Goal: Use online tool/utility: Use online tool/utility

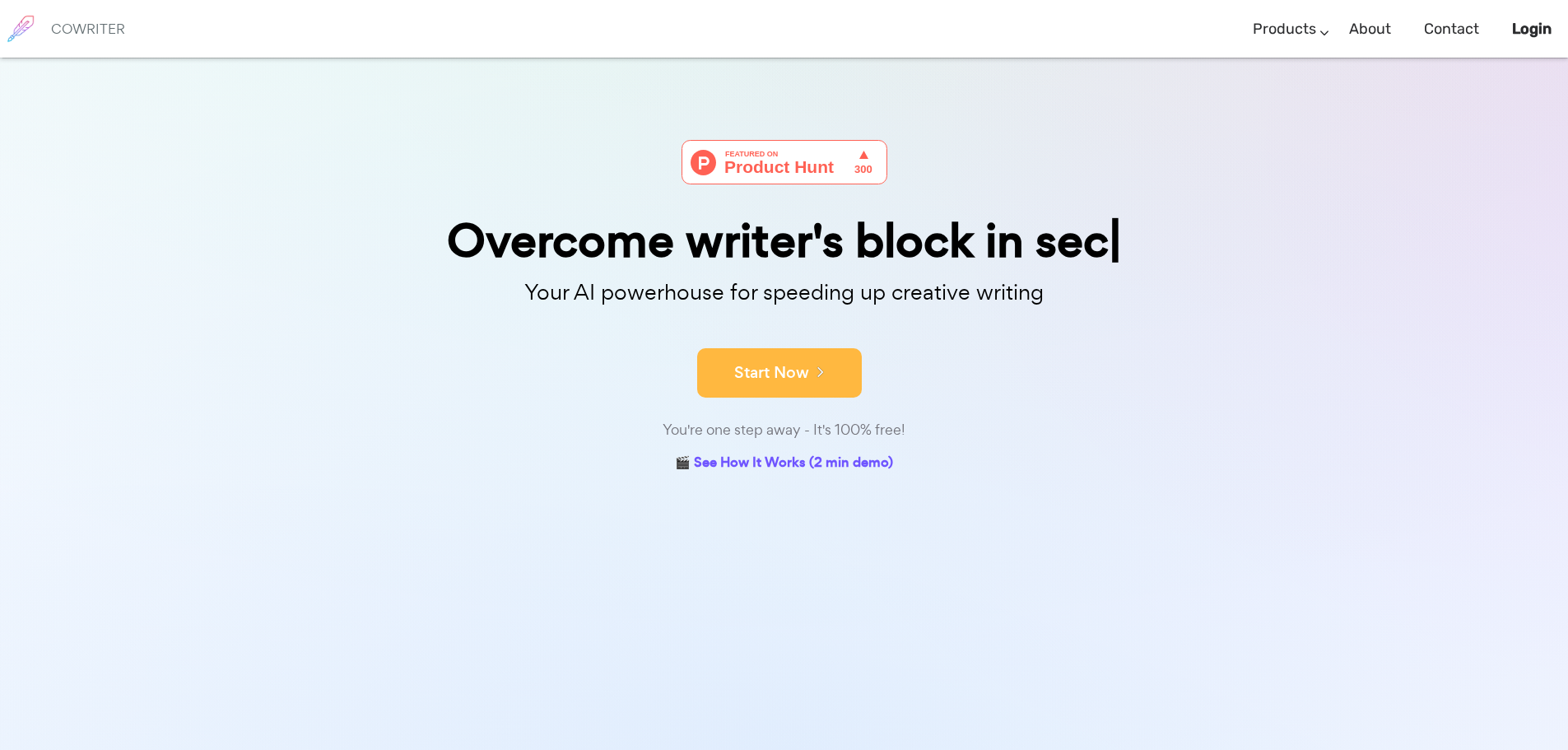
click at [813, 368] on icon at bounding box center [816, 371] width 15 height 18
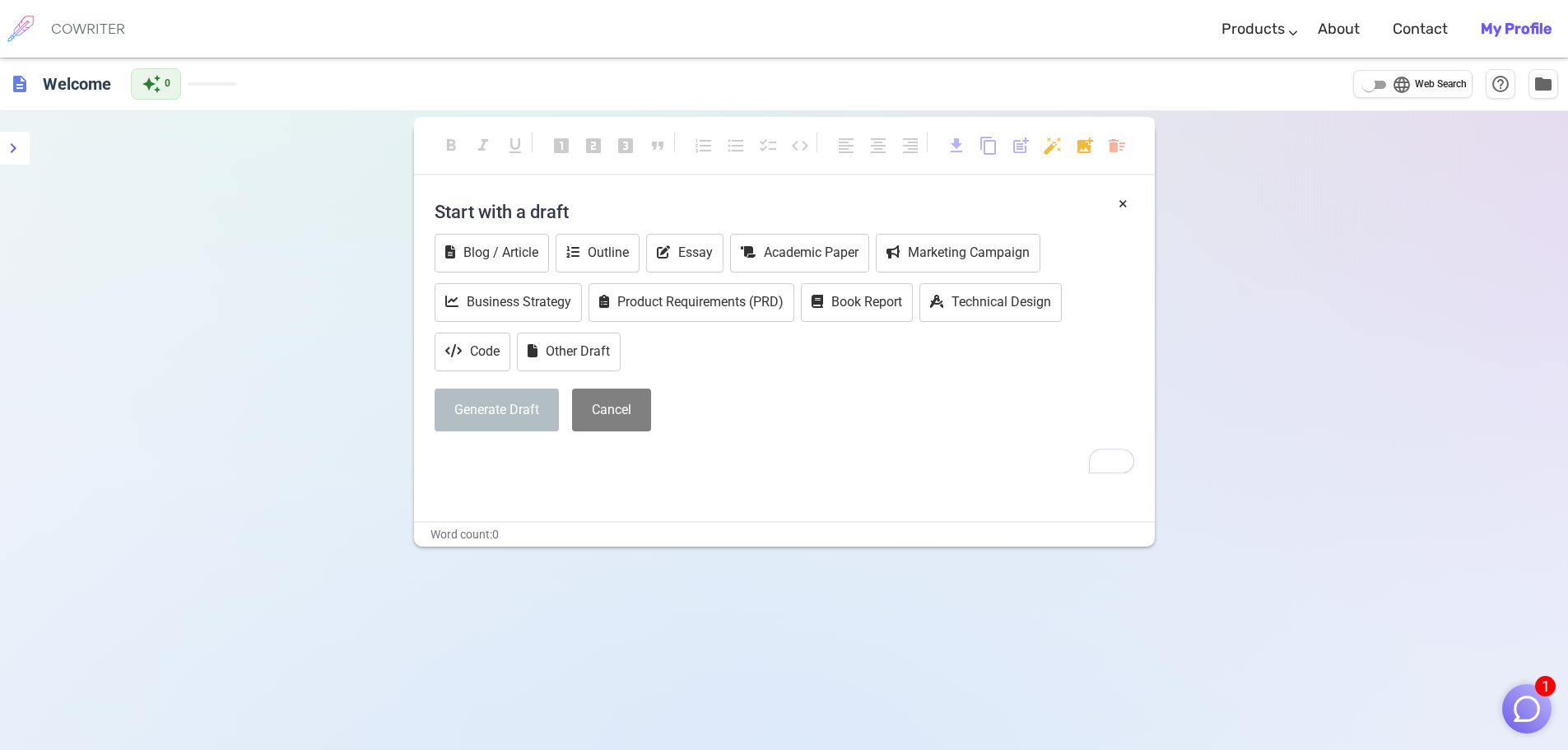
click at [842, 471] on p "﻿" at bounding box center [784, 461] width 700 height 24
click at [22, 23] on img at bounding box center [21, 29] width 41 height 41
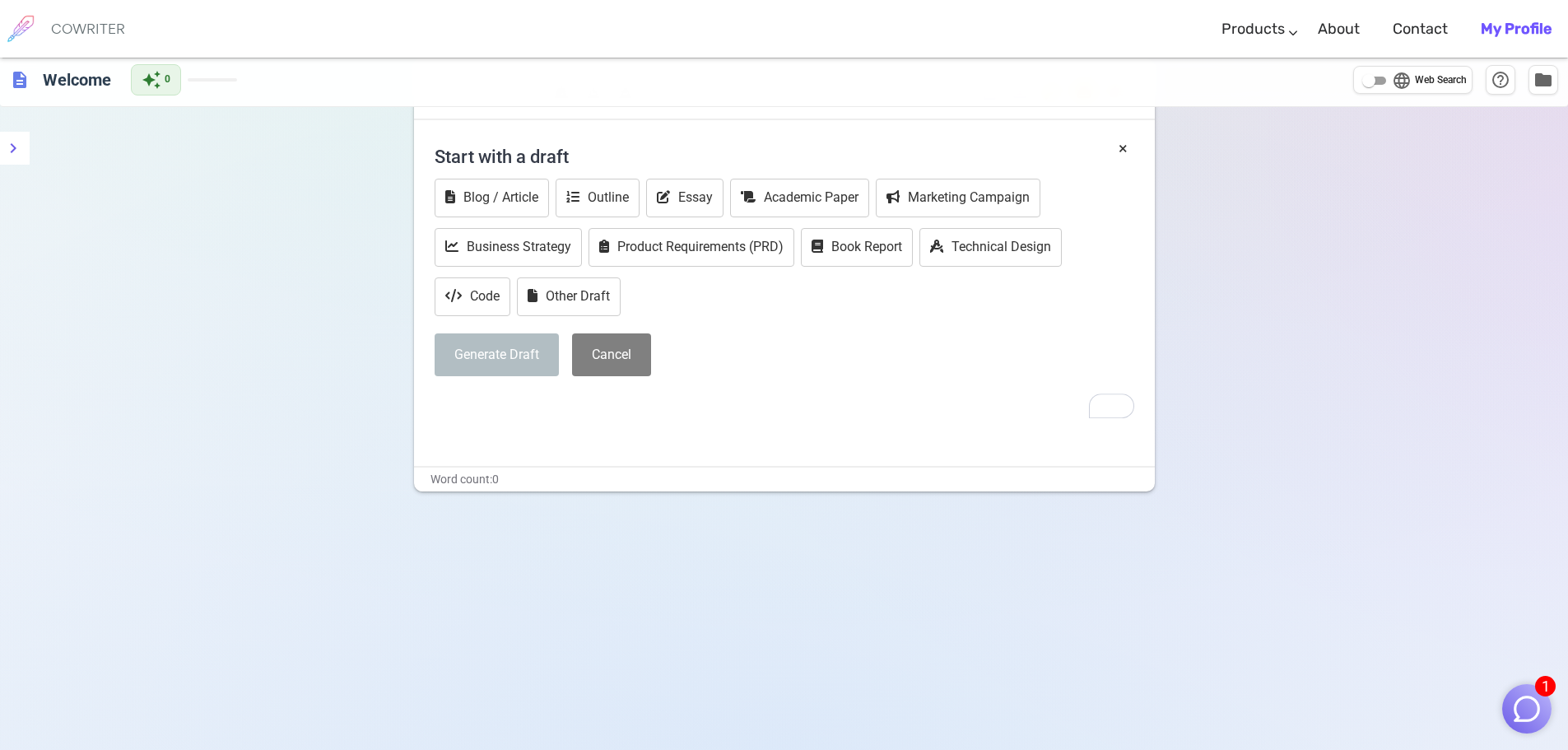
scroll to position [111, 0]
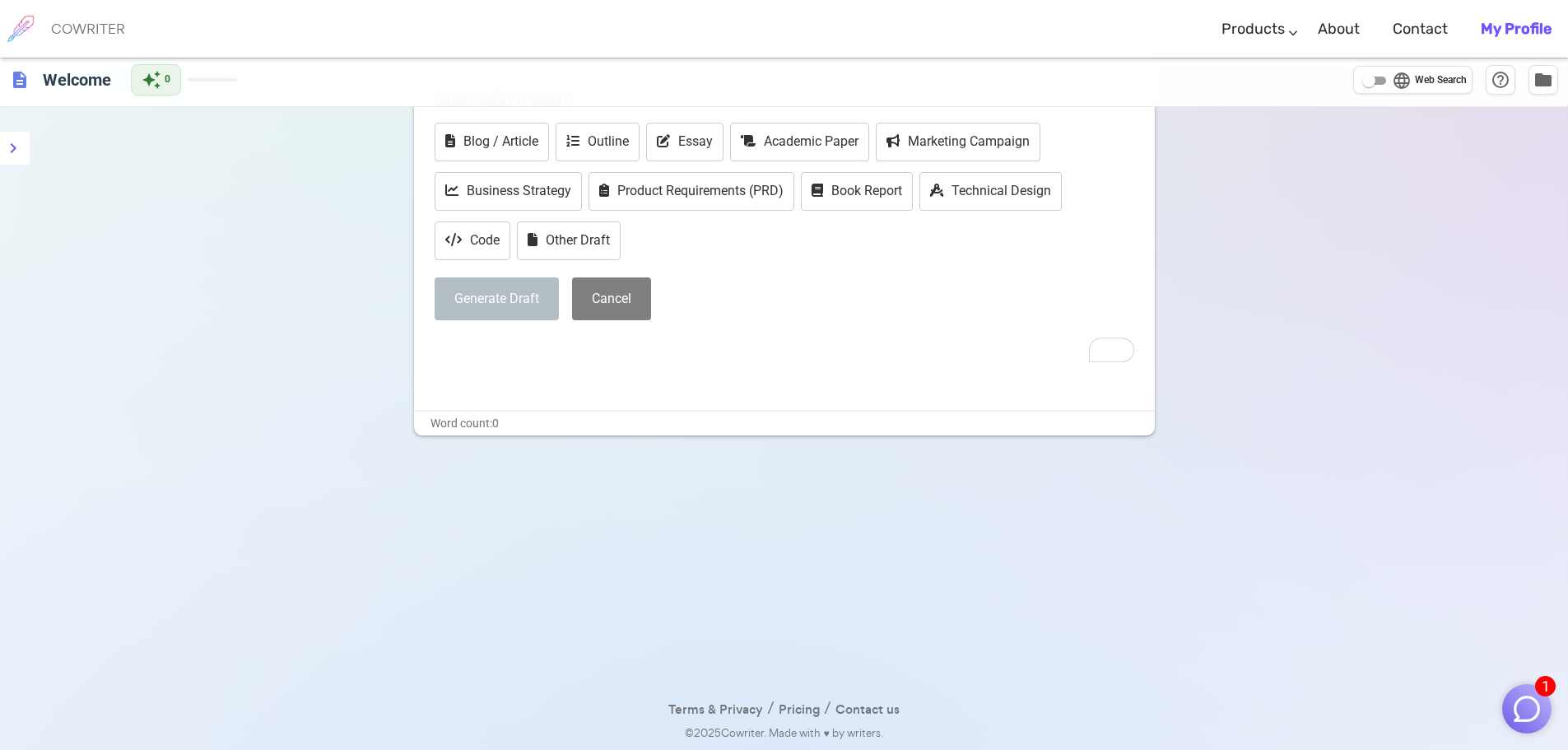
click at [565, 389] on div "× Start with a draft Blog / Article Outline Essay Academic Paper Marketing Camp…" at bounding box center [784, 246] width 741 height 330
click at [553, 371] on div "× Start with a draft Blog / Article Outline Essay Academic Paper Marketing Camp…" at bounding box center [784, 246] width 741 height 330
click at [557, 367] on div "× Start with a draft Blog / Article Outline Essay Academic Paper Marketing Camp…" at bounding box center [784, 246] width 741 height 330
click at [753, 323] on div "Start with a draft Blog / Article Outline Essay Academic Paper Marketing Campai…" at bounding box center [784, 206] width 700 height 252
click at [694, 260] on div "Blog / Article Outline Essay Academic Paper Marketing Campaign Business Strateg…" at bounding box center [784, 192] width 700 height 140
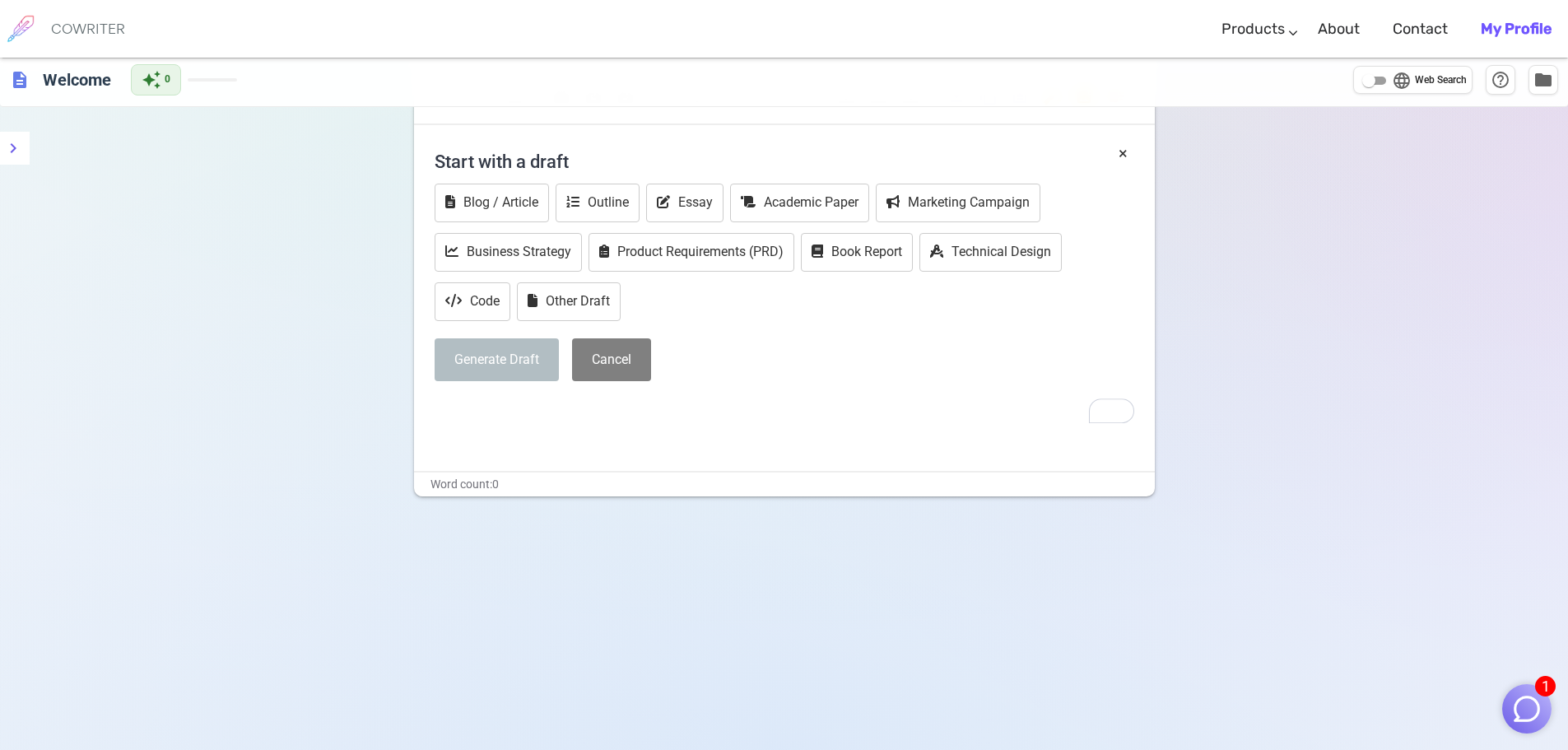
scroll to position [0, 0]
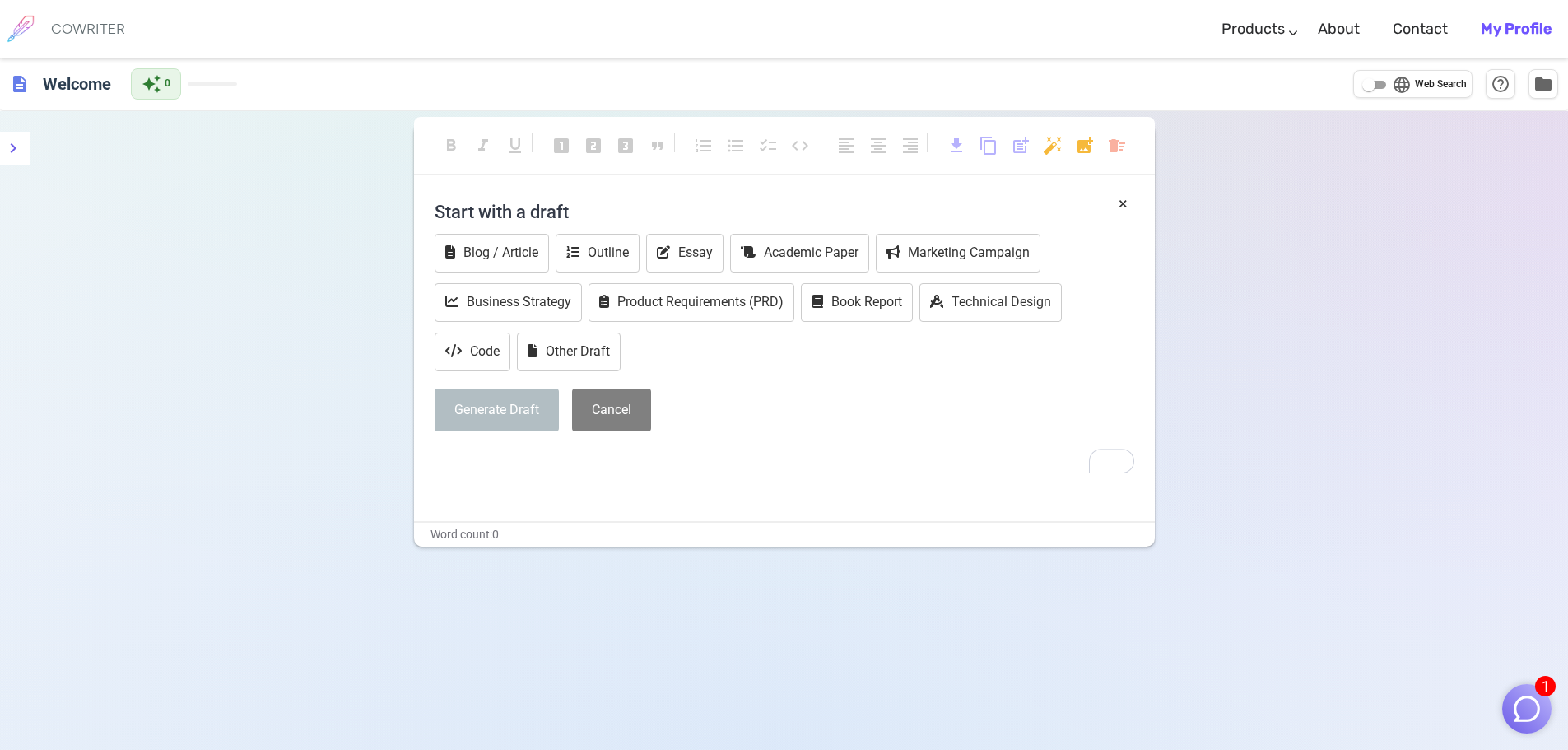
click at [619, 219] on h4 "Start with a draft" at bounding box center [784, 212] width 700 height 40
drag, startPoint x: 691, startPoint y: 516, endPoint x: 590, endPoint y: 516, distance: 101.0
click at [689, 519] on div "× Start with a draft Blog / Article Outline Essay Academic Paper Marketing Camp…" at bounding box center [784, 357] width 741 height 330
click at [529, 494] on div "× Start with a draft Blog / Article Outline Essay Academic Paper Marketing Camp…" at bounding box center [784, 357] width 741 height 330
click at [1114, 200] on h4 "Start with a draft" at bounding box center [784, 212] width 700 height 40
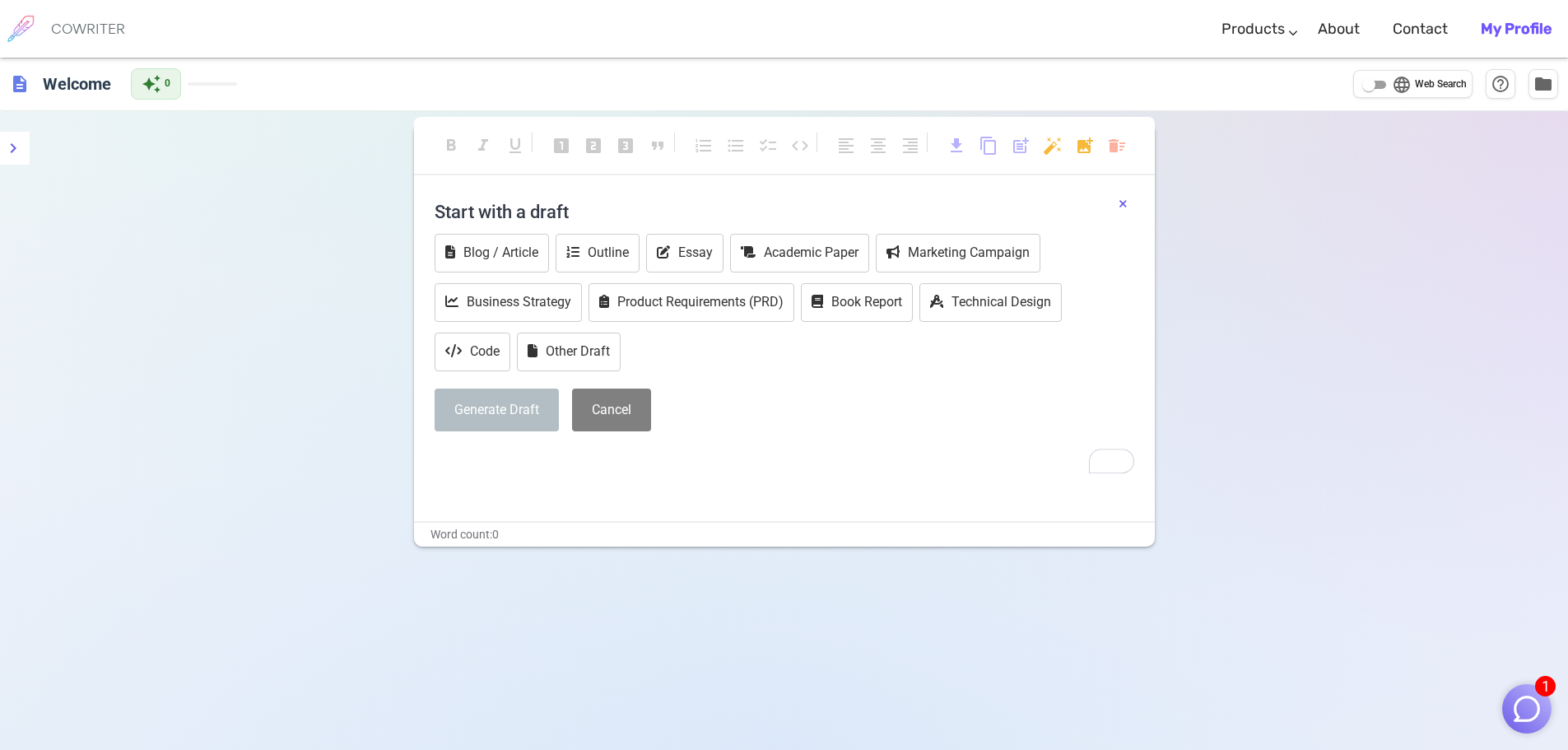
click at [1121, 202] on button "×" at bounding box center [1123, 204] width 9 height 24
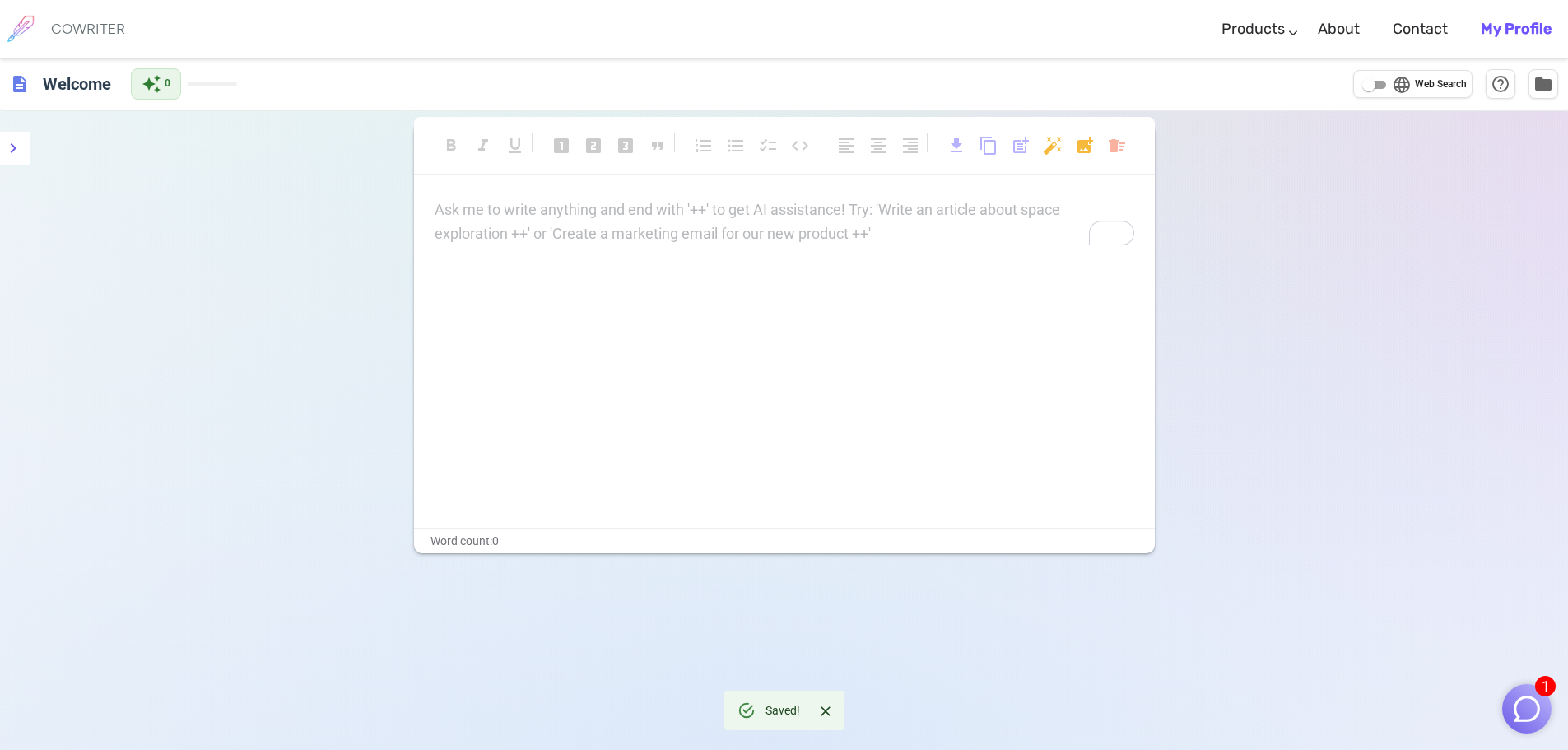
click at [665, 252] on div "Ask me to write anything and end with '++' to get AI assistance! Try: 'Write an…" at bounding box center [784, 364] width 741 height 330
